Goal: Browse casually: Explore the website without a specific task or goal

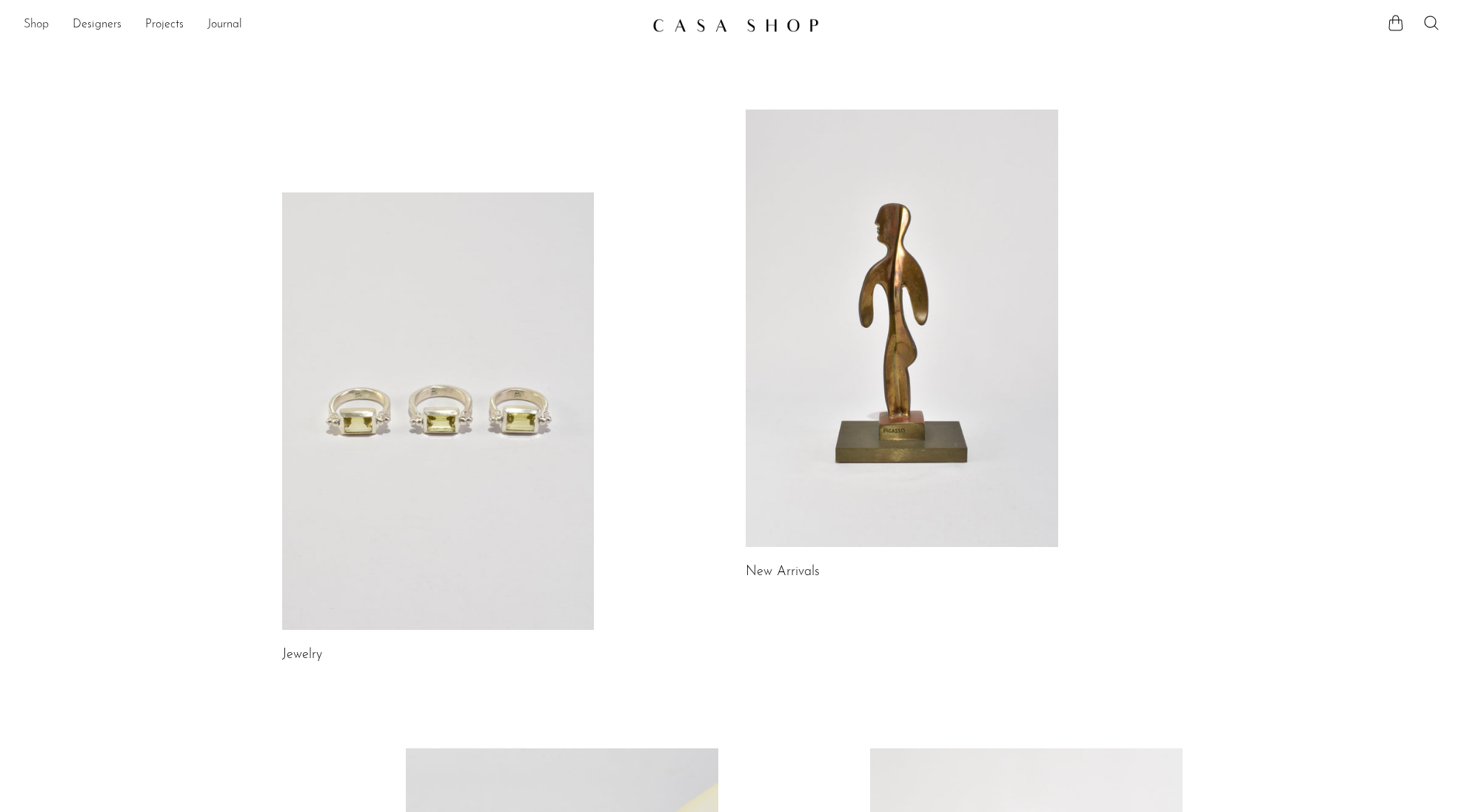
click at [47, 27] on link "Shop" at bounding box center [36, 24] width 25 height 19
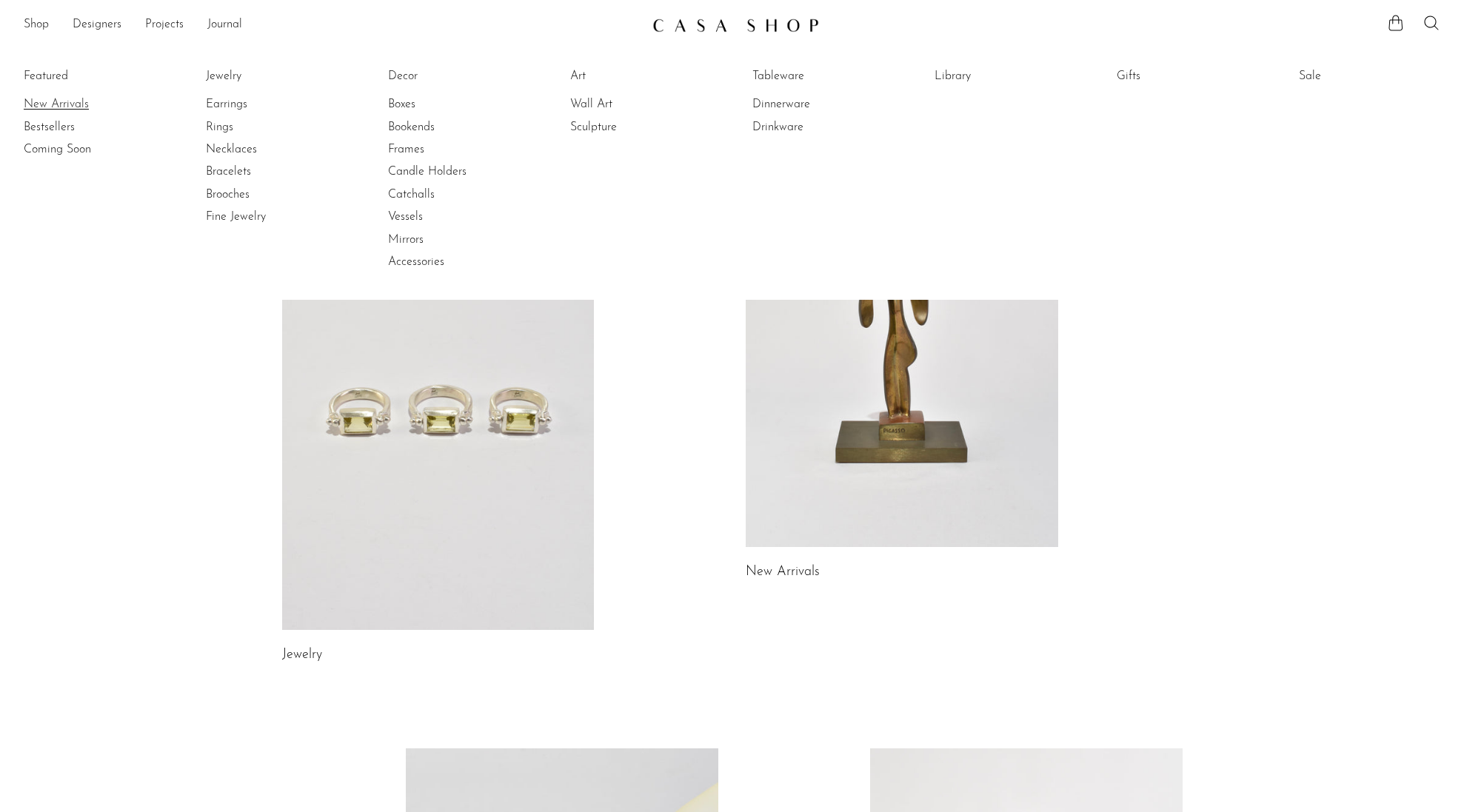
click at [56, 101] on link "New Arrivals" at bounding box center [79, 104] width 111 height 16
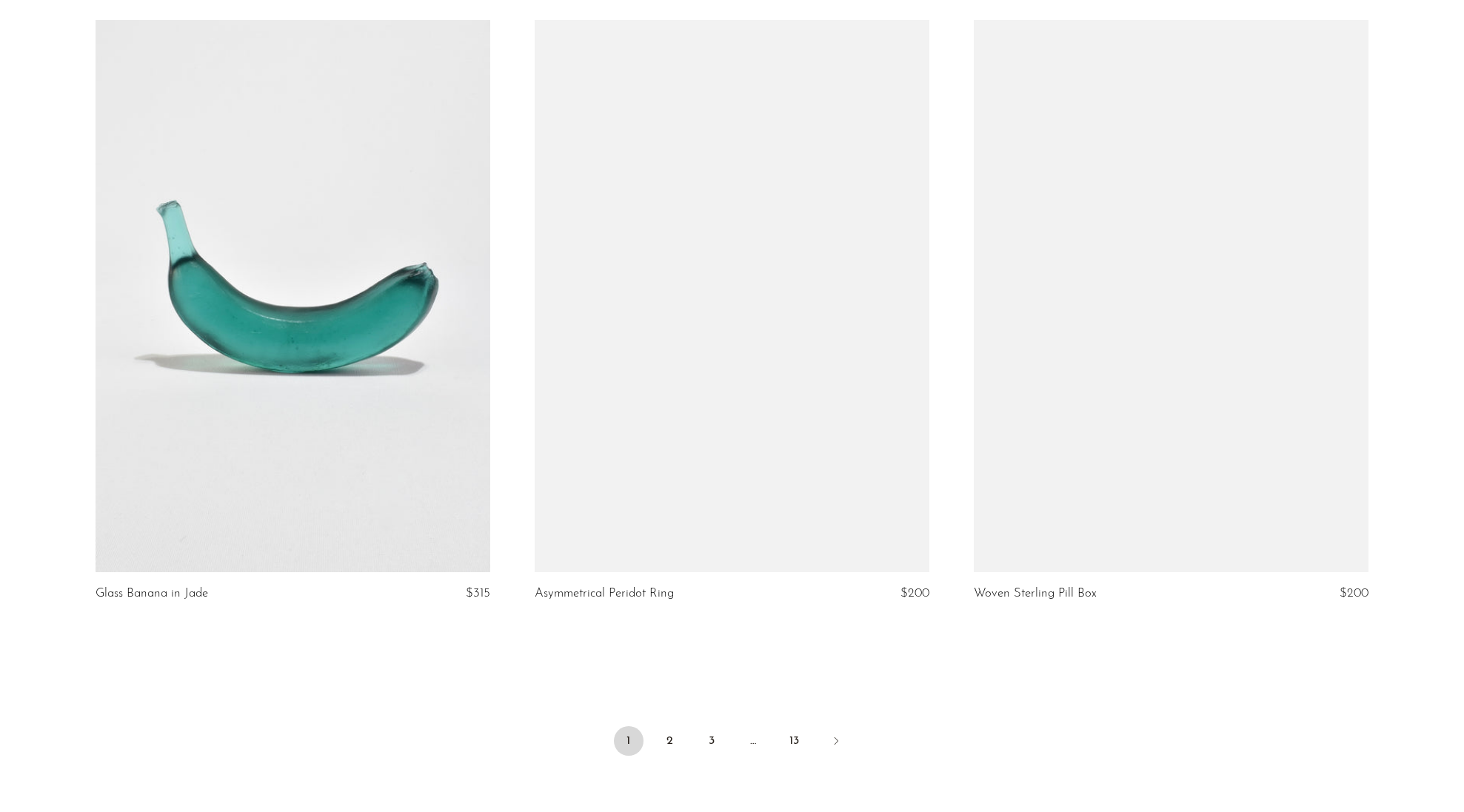
scroll to position [7002, 0]
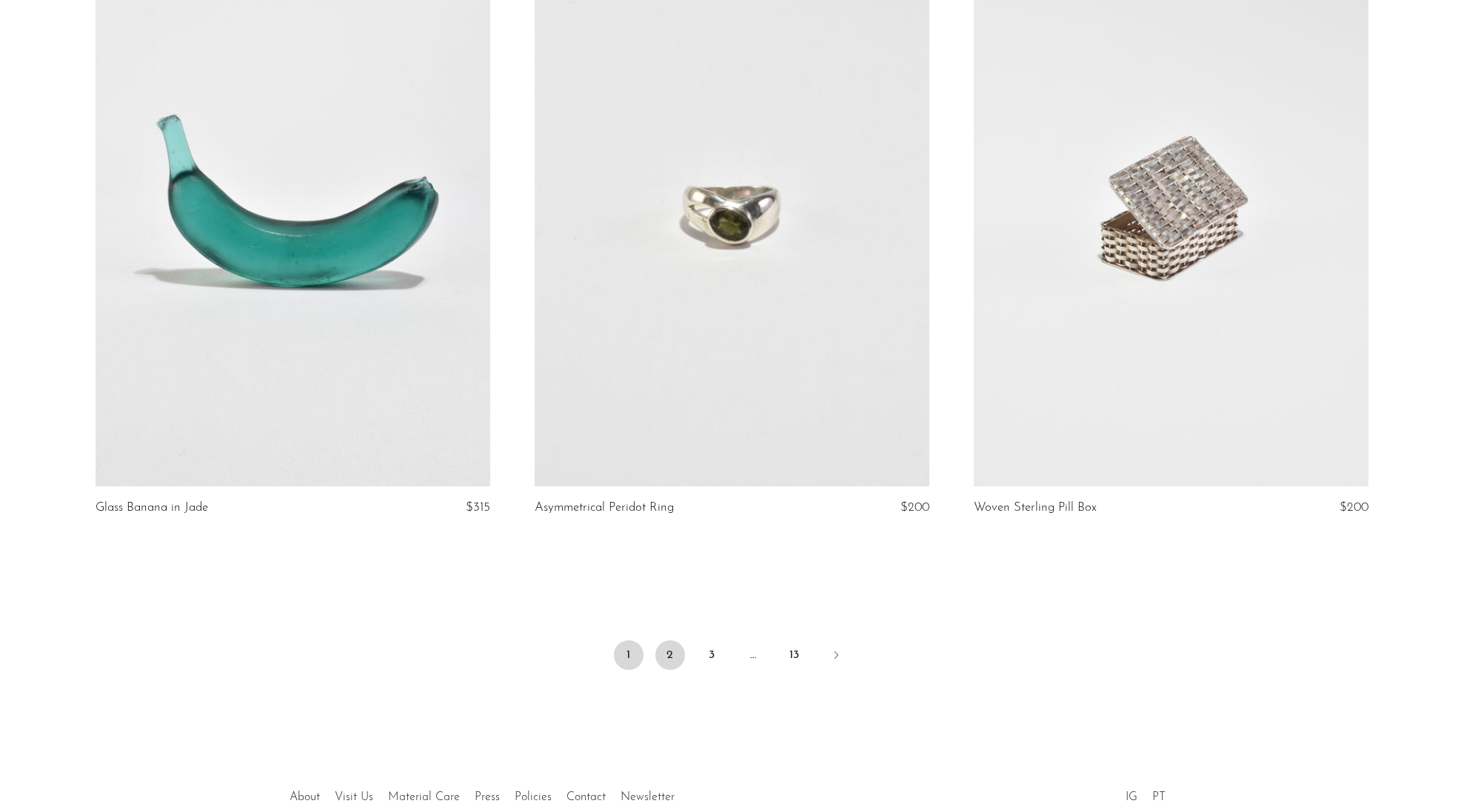
click at [673, 657] on link "2" at bounding box center [670, 655] width 30 height 30
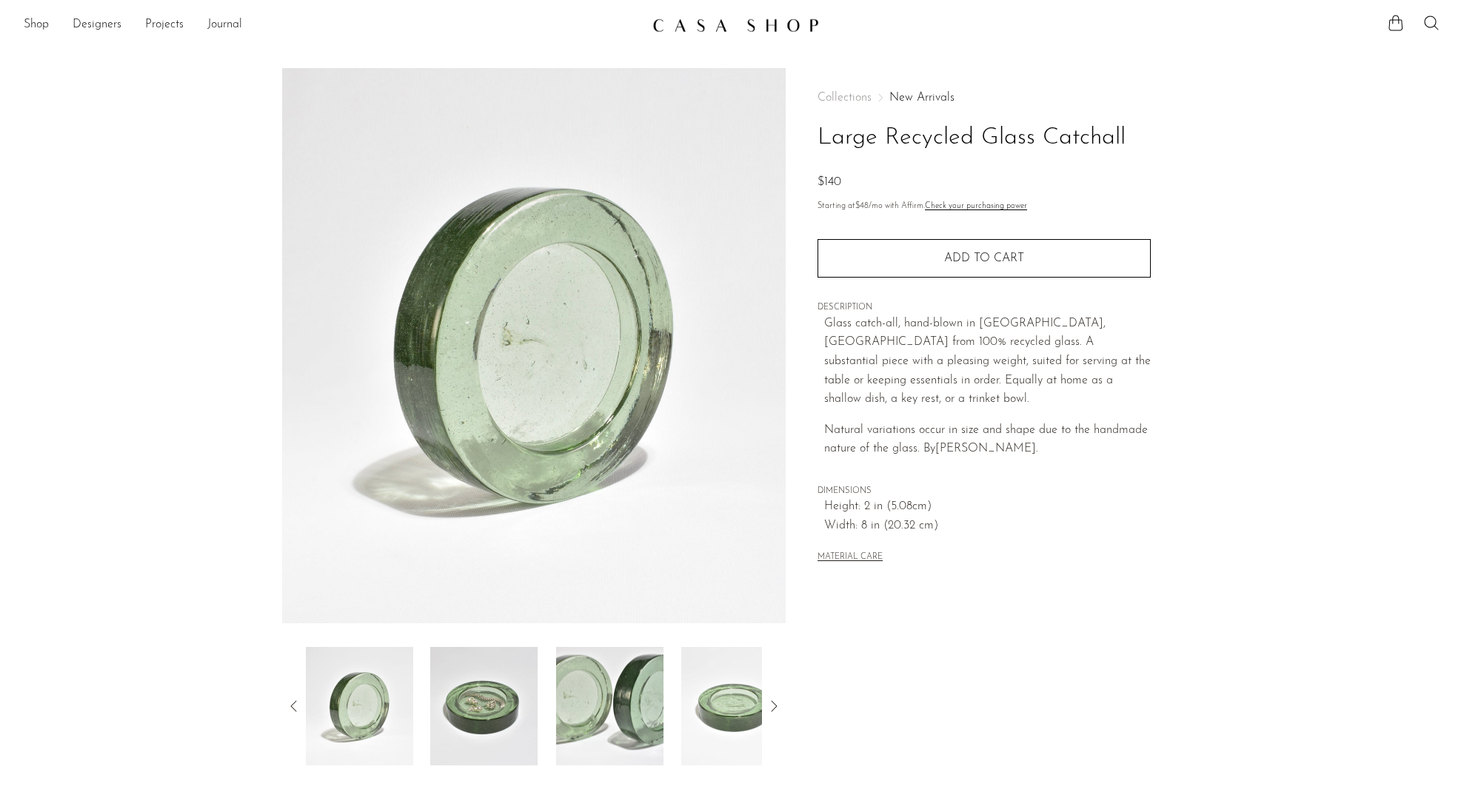
click at [472, 680] on img at bounding box center [484, 706] width 107 height 119
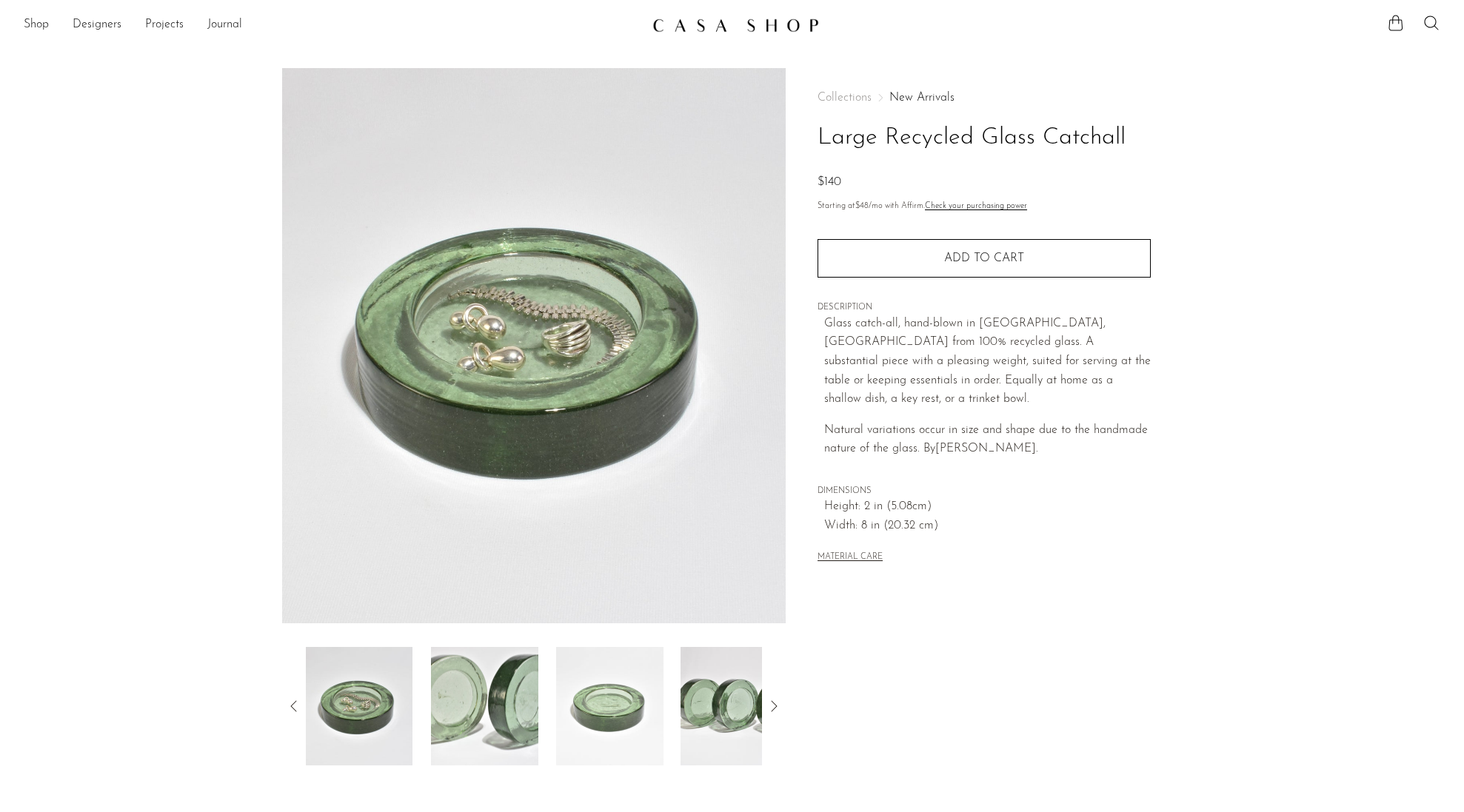
click at [524, 696] on img at bounding box center [484, 706] width 107 height 119
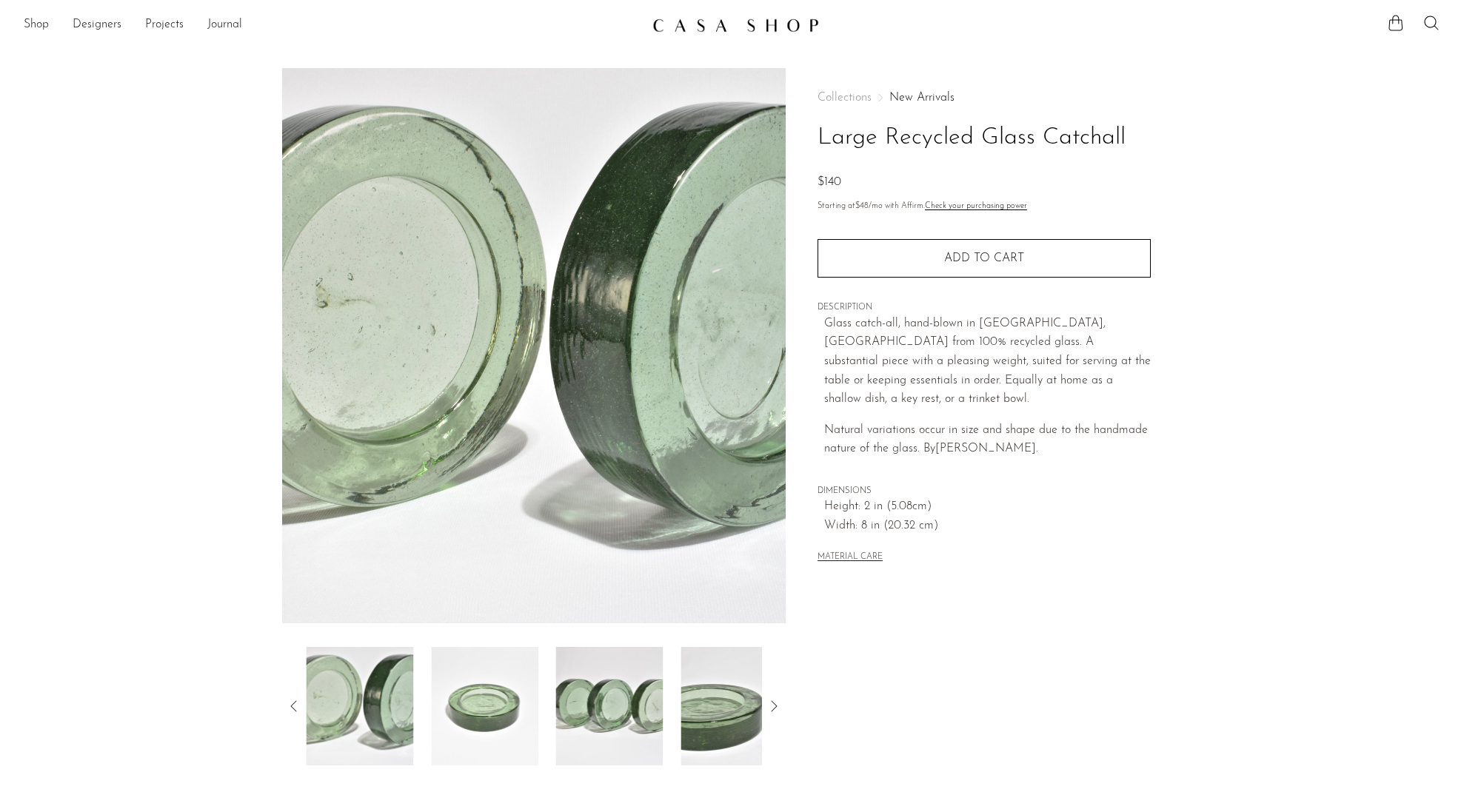
click at [562, 702] on img at bounding box center [610, 706] width 107 height 119
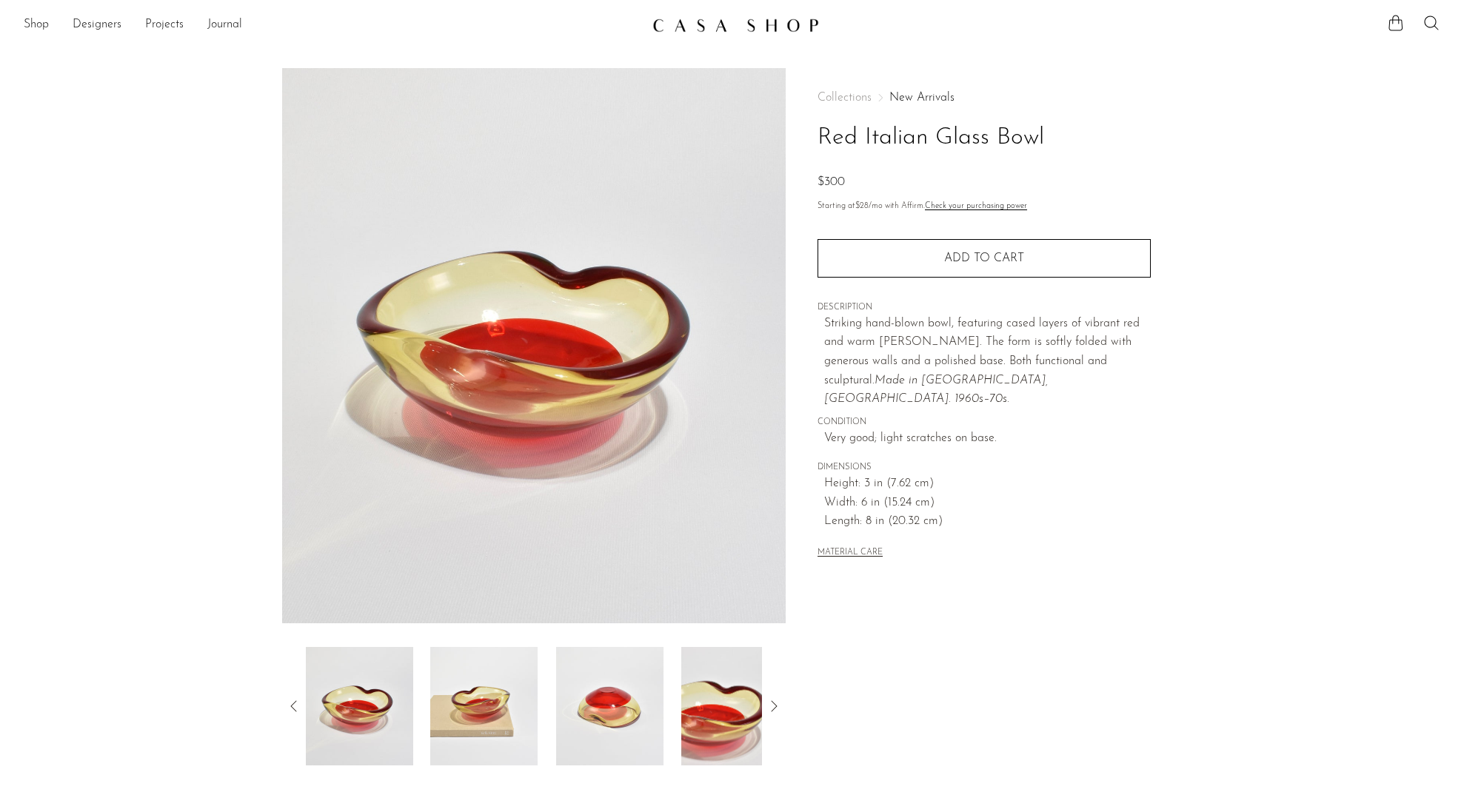
click at [484, 718] on img at bounding box center [484, 706] width 107 height 119
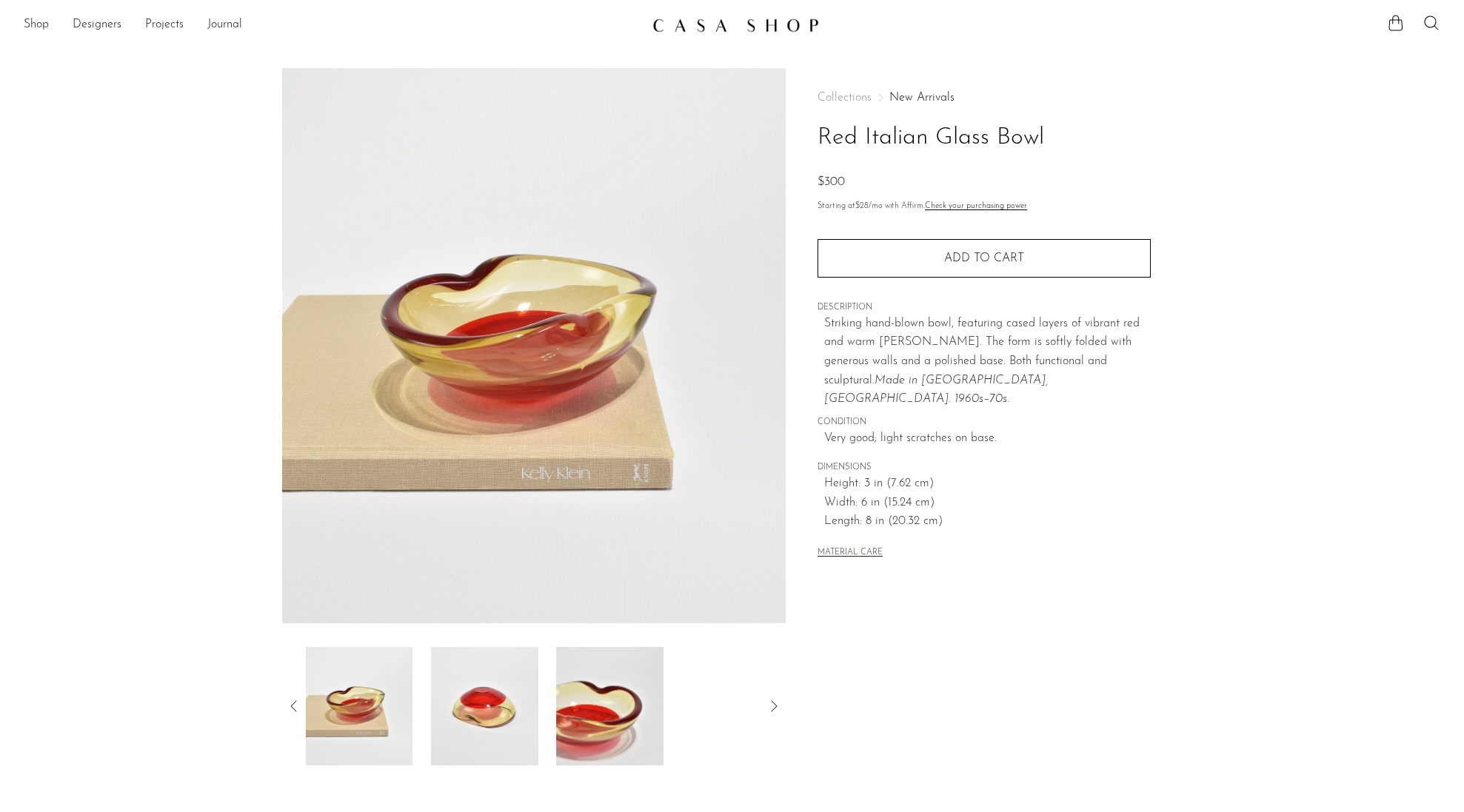
click at [501, 720] on img at bounding box center [484, 706] width 107 height 119
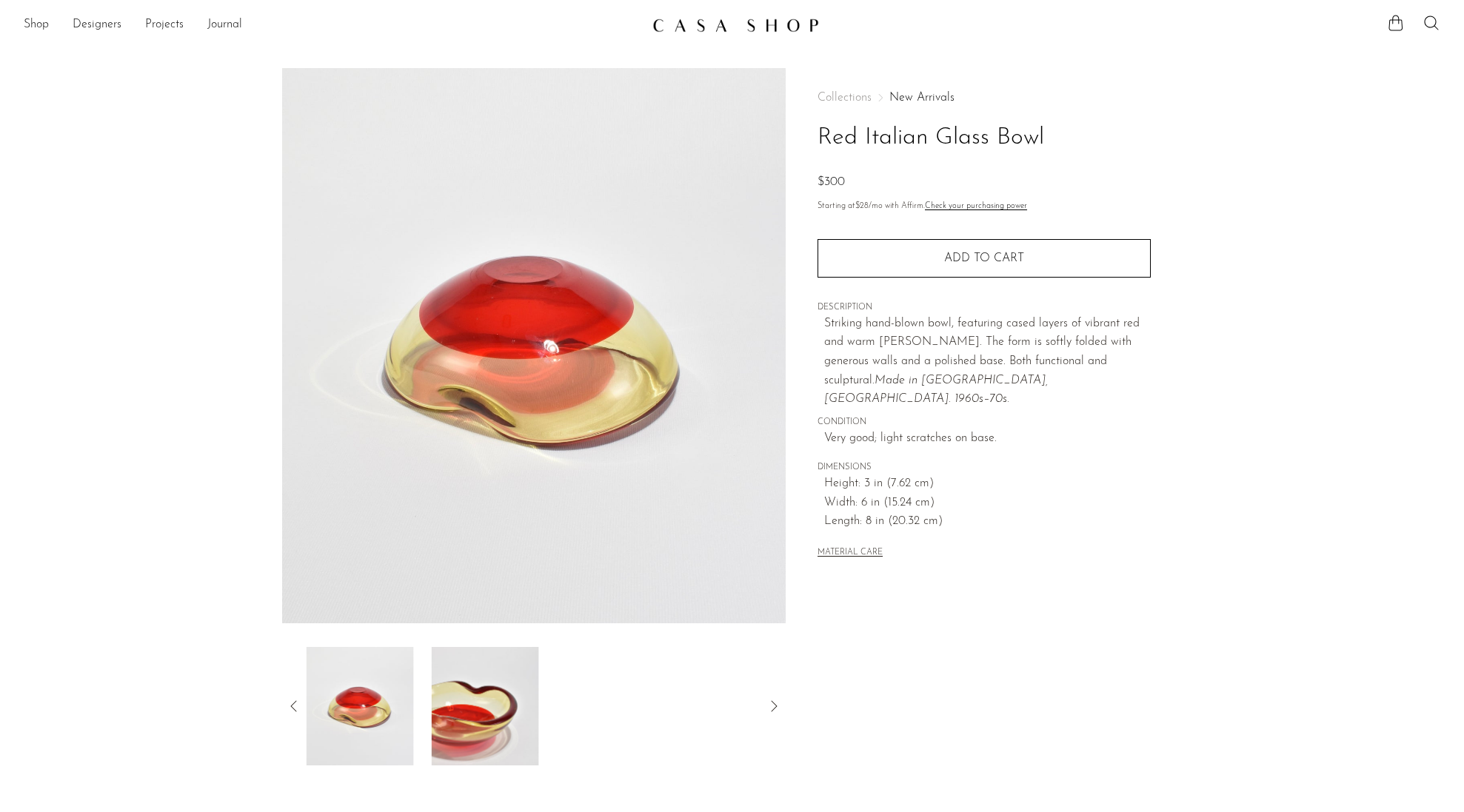
click at [509, 720] on img at bounding box center [484, 706] width 107 height 119
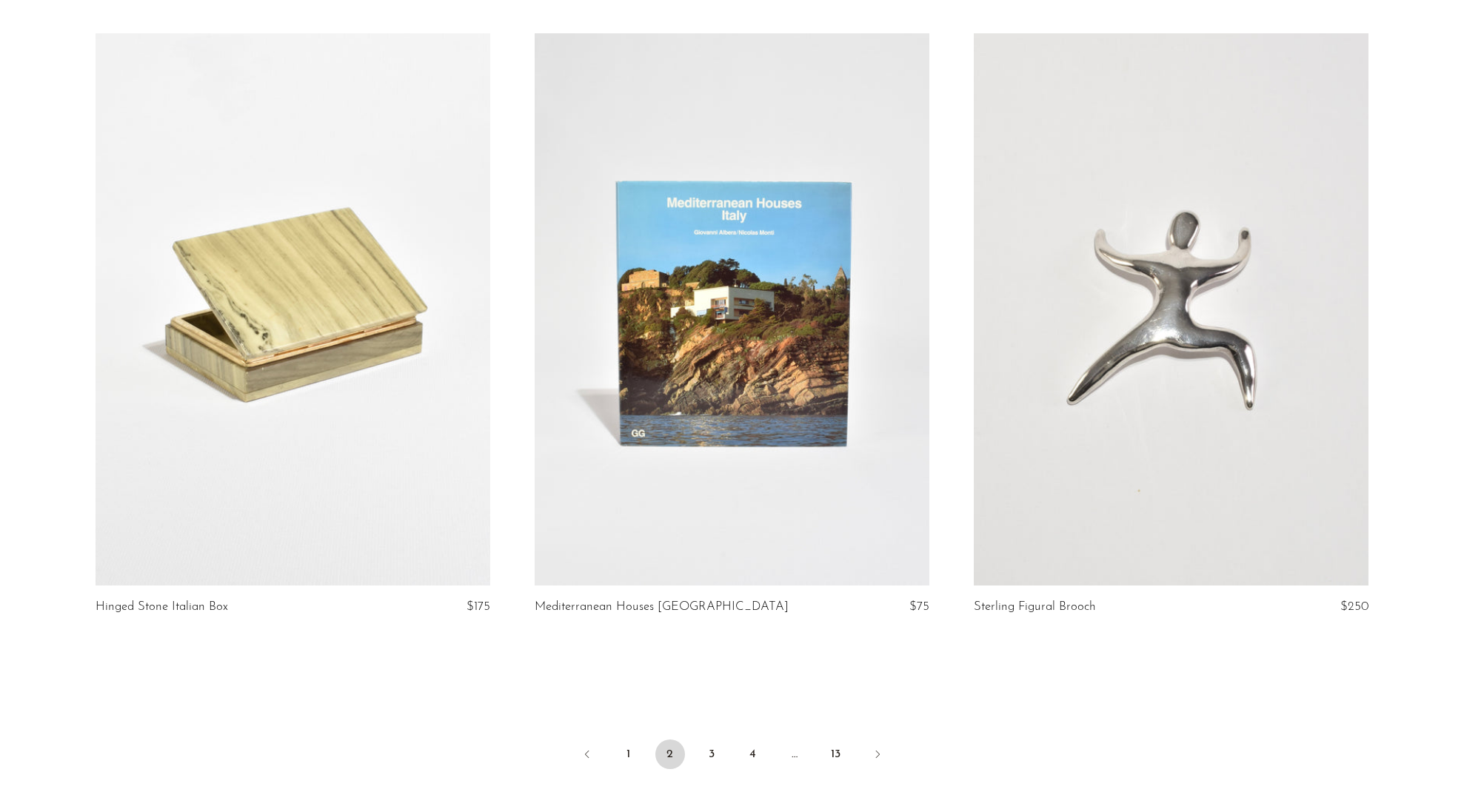
scroll to position [7003, 0]
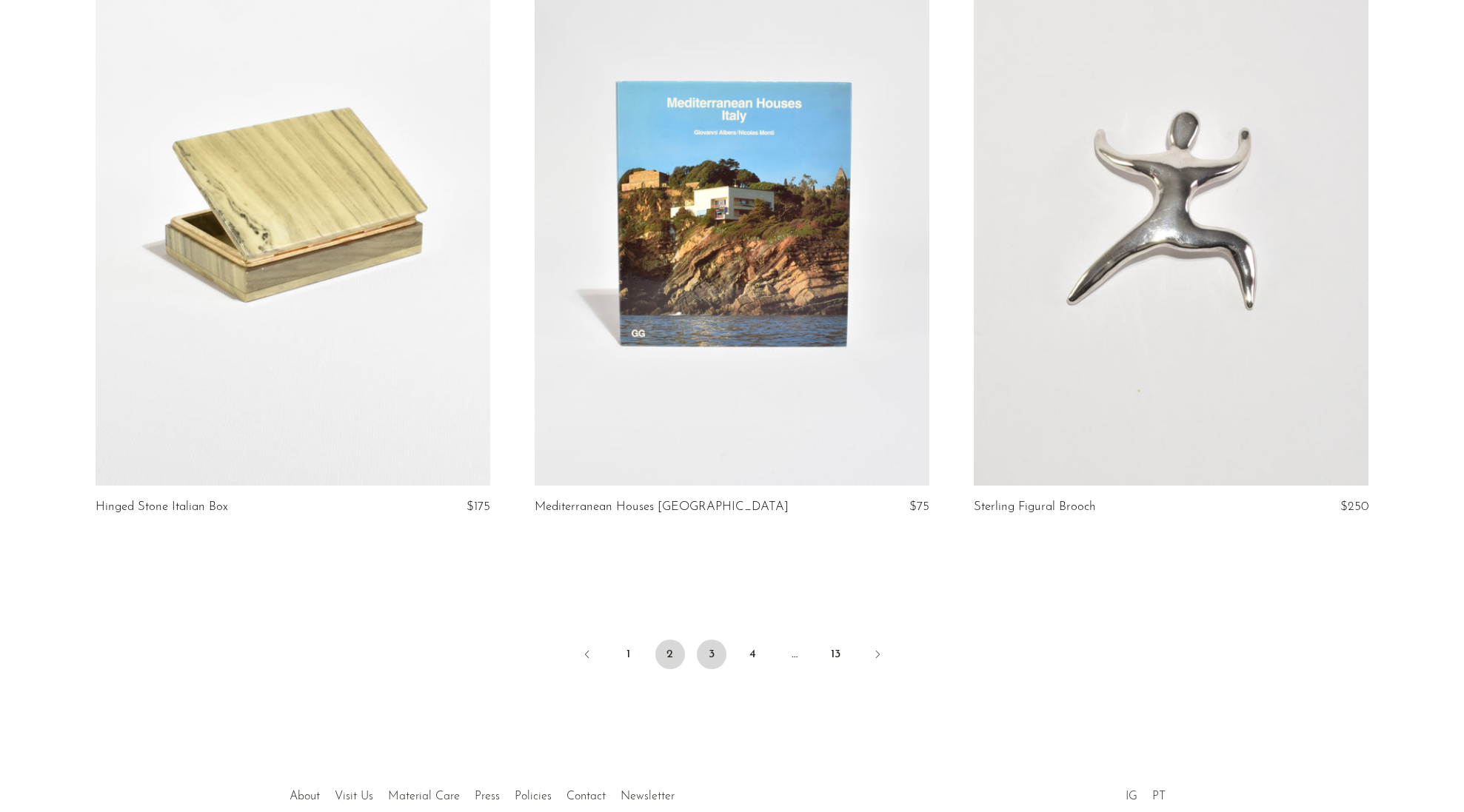
click at [710, 657] on link "3" at bounding box center [712, 654] width 30 height 30
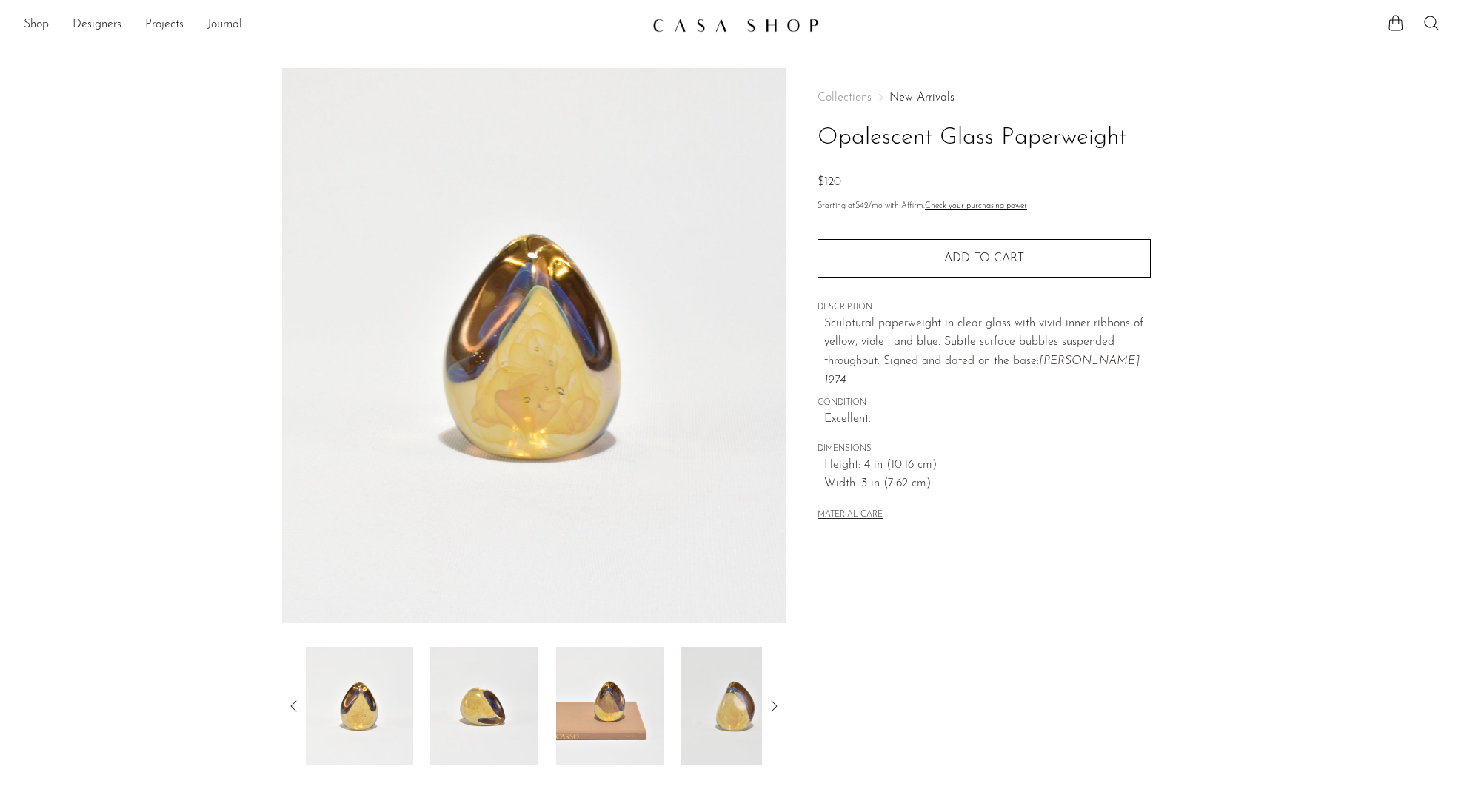
click at [614, 729] on img at bounding box center [610, 706] width 107 height 119
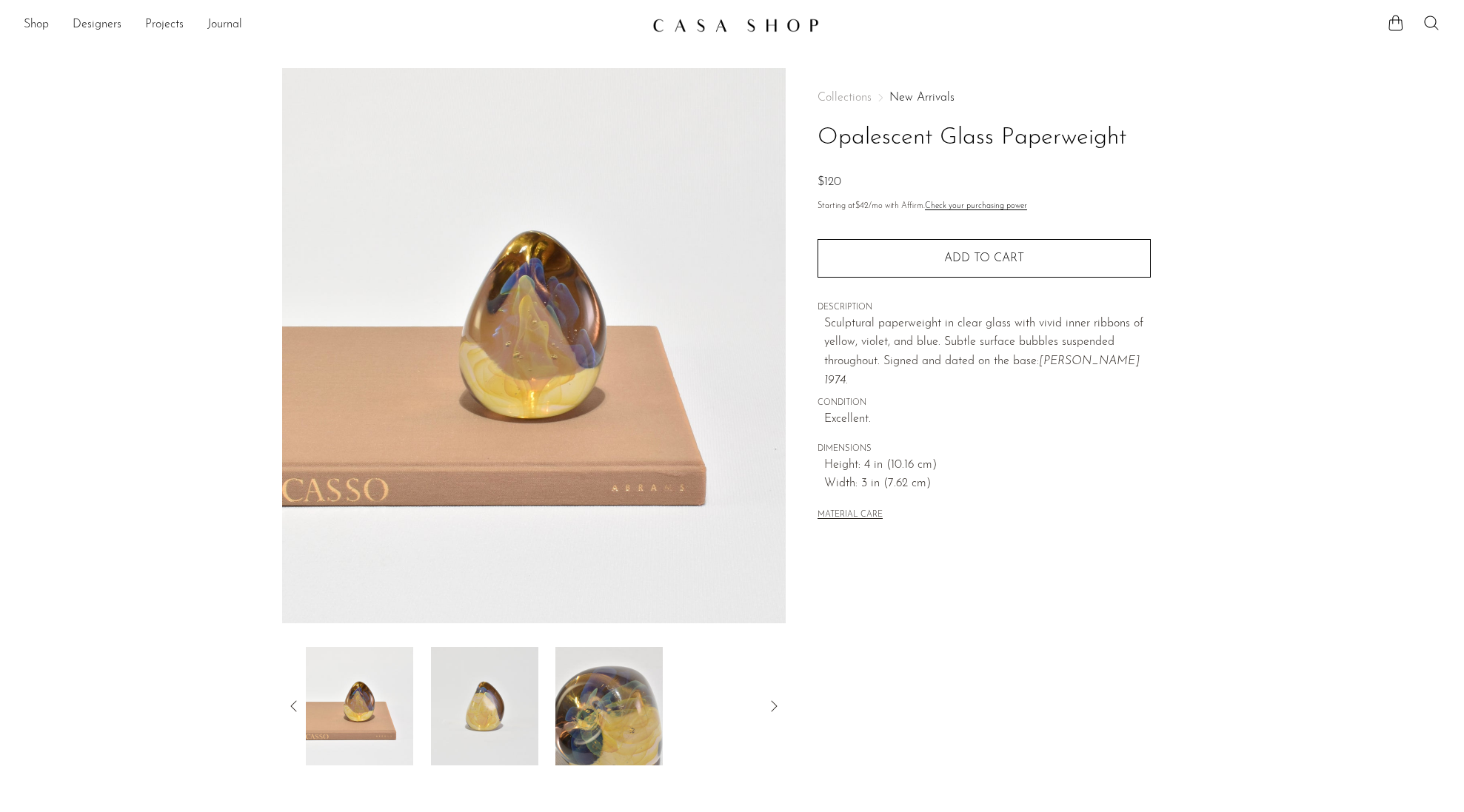
click at [608, 728] on img at bounding box center [609, 706] width 107 height 119
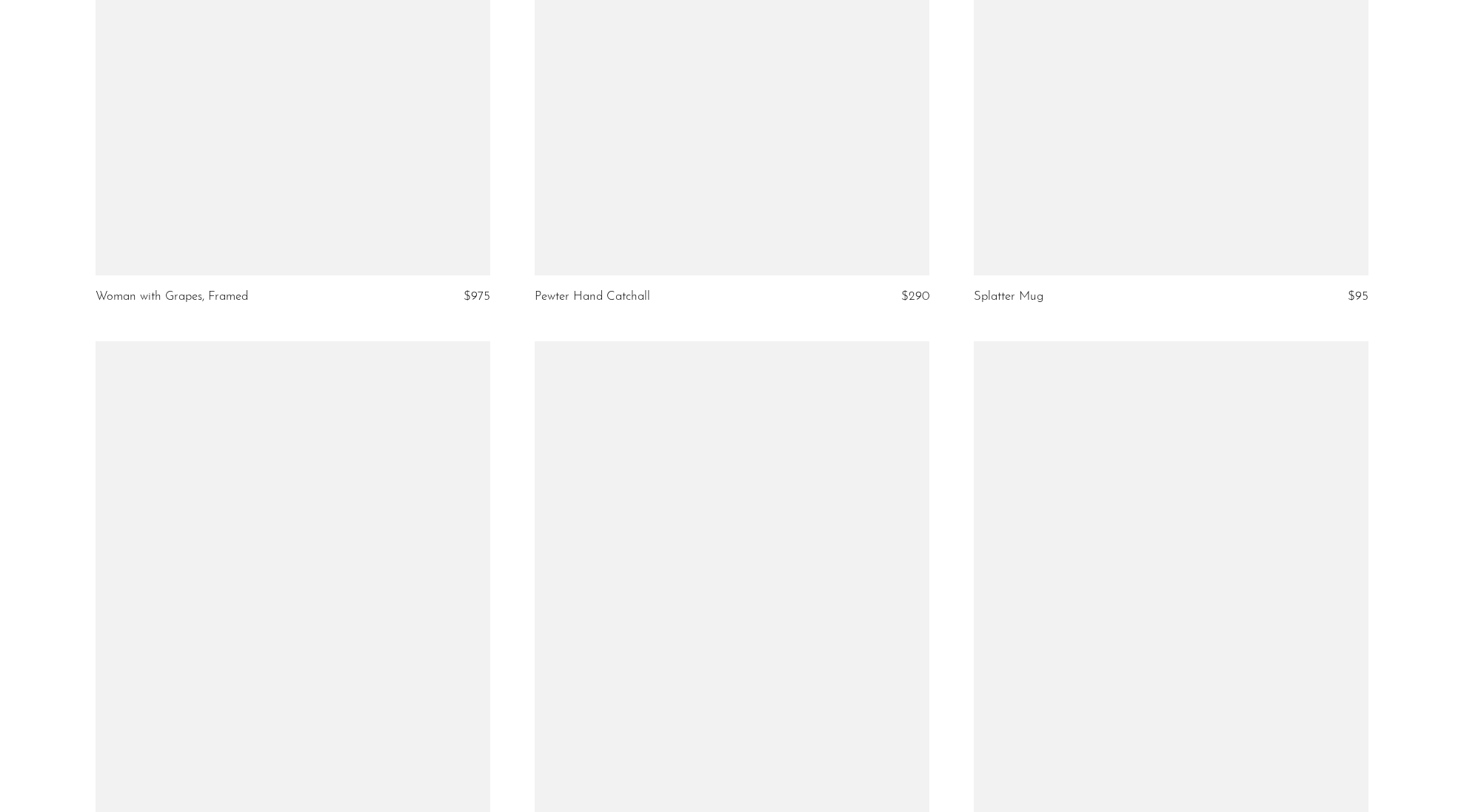
scroll to position [6881, 0]
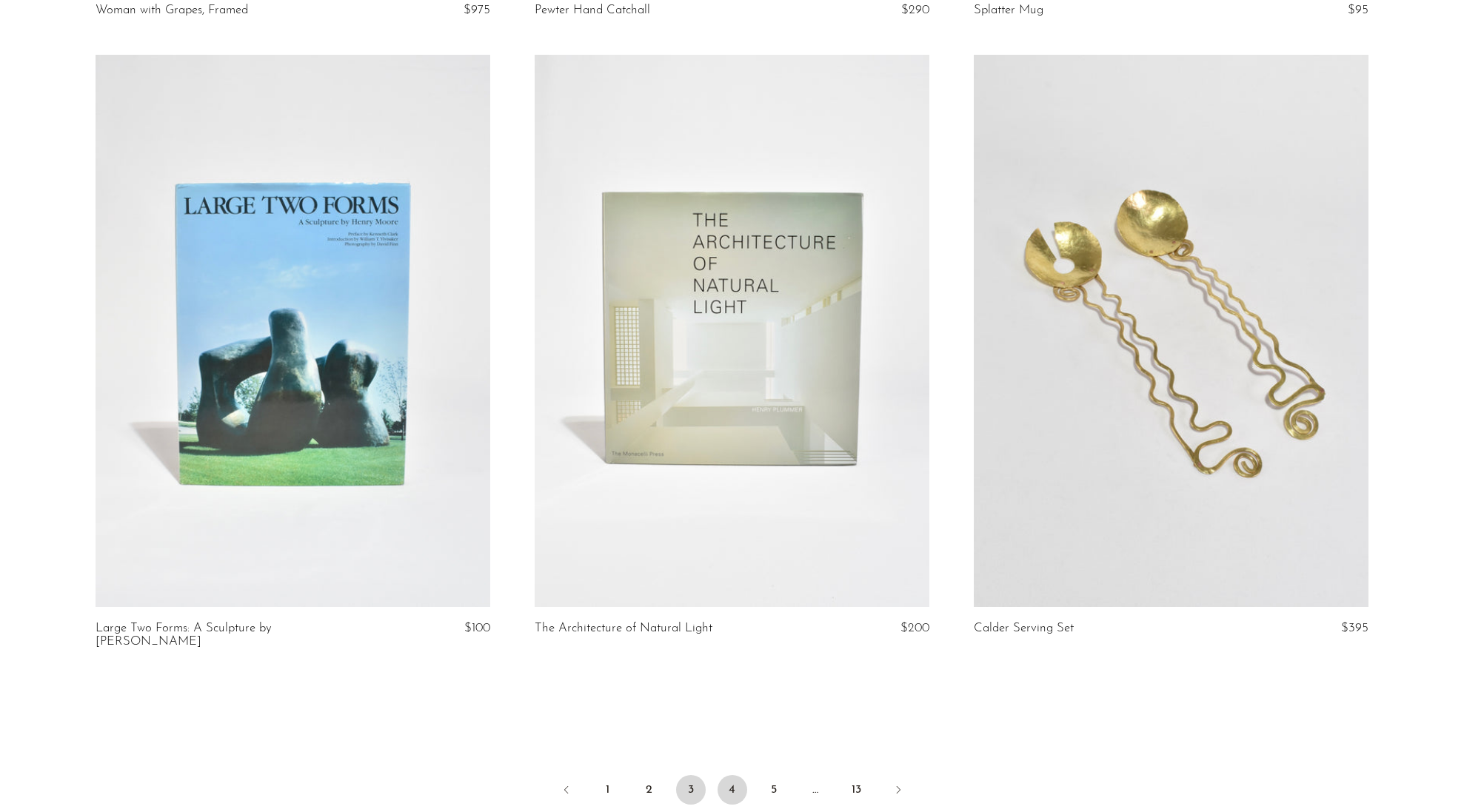
click at [732, 775] on link "4" at bounding box center [732, 790] width 30 height 30
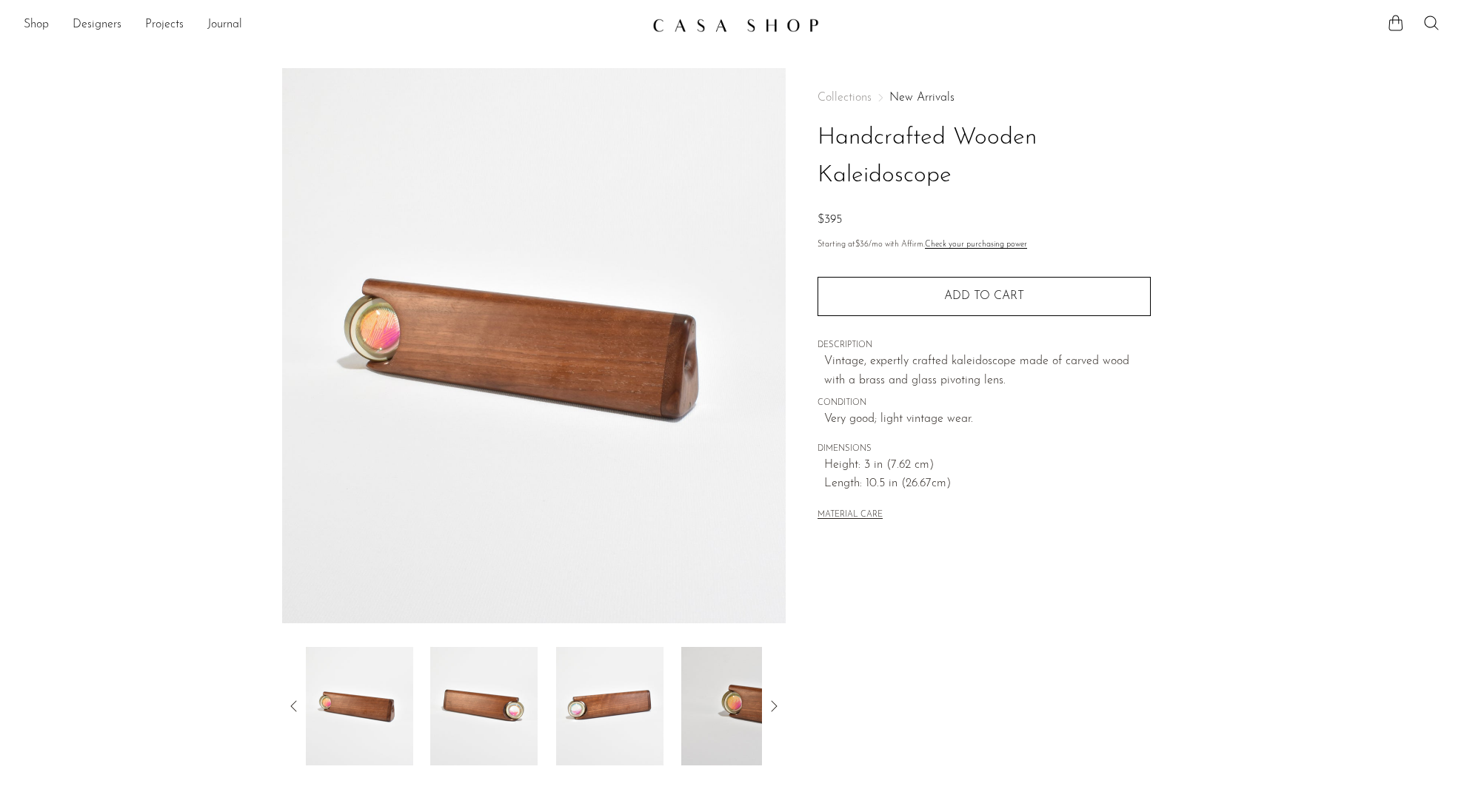
click at [508, 705] on img at bounding box center [484, 706] width 107 height 119
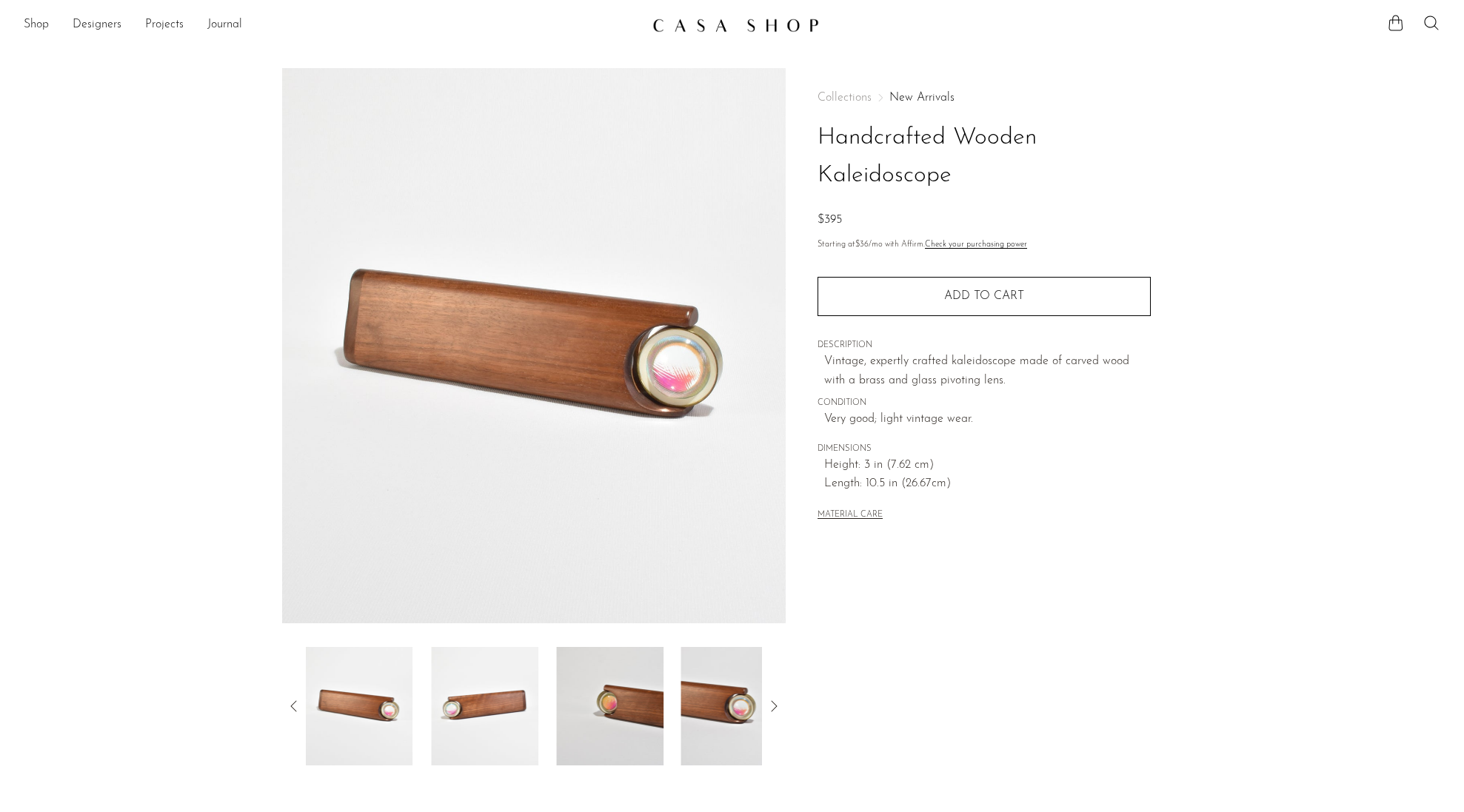
click at [542, 707] on div at bounding box center [534, 706] width 457 height 119
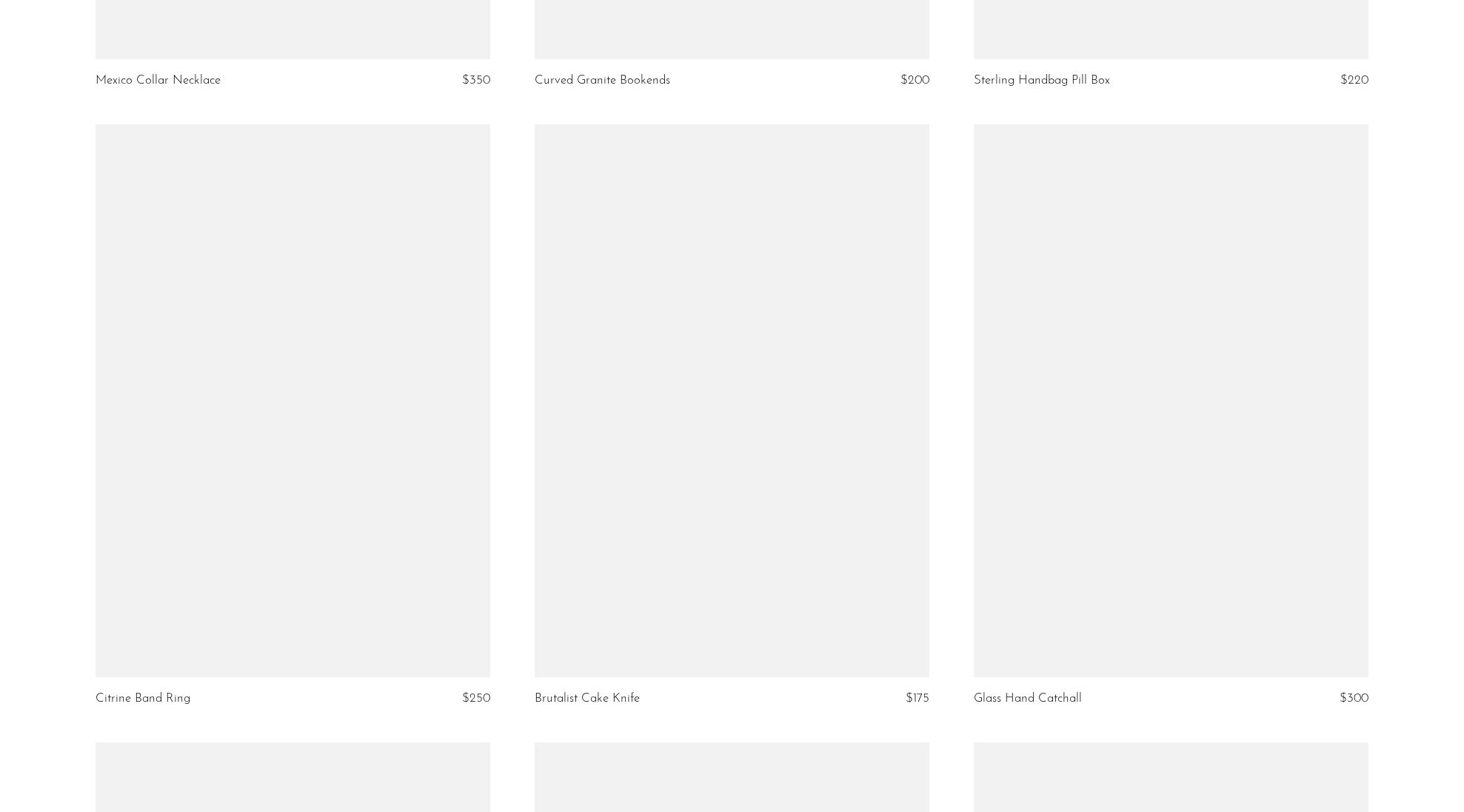
scroll to position [5262, 0]
